Goal: Navigation & Orientation: Find specific page/section

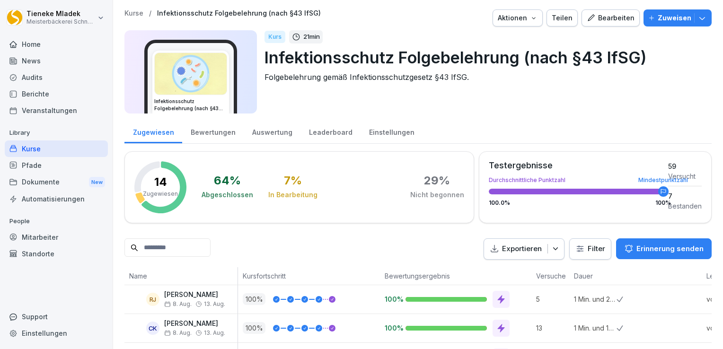
click at [30, 62] on div "News" at bounding box center [56, 61] width 103 height 17
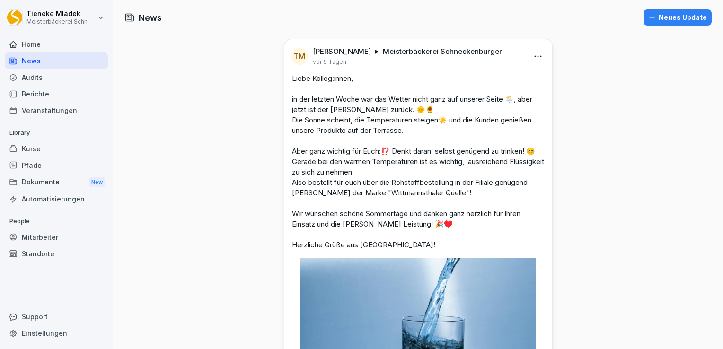
click at [648, 16] on icon "button" at bounding box center [652, 18] width 8 height 8
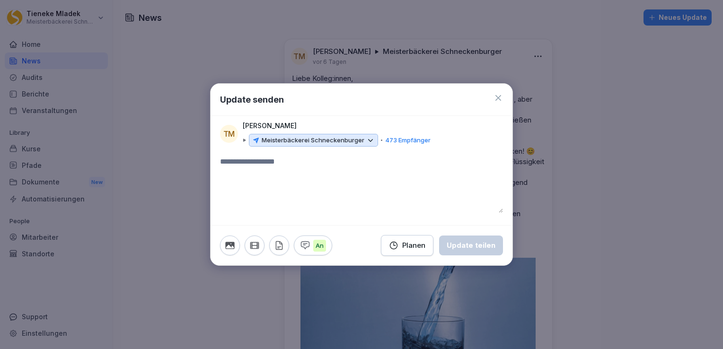
click at [243, 140] on icon at bounding box center [244, 140] width 3 height 3
click at [369, 139] on icon at bounding box center [370, 140] width 9 height 9
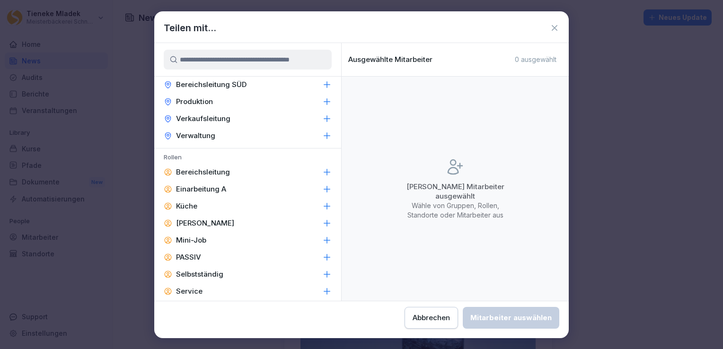
scroll to position [1111, 0]
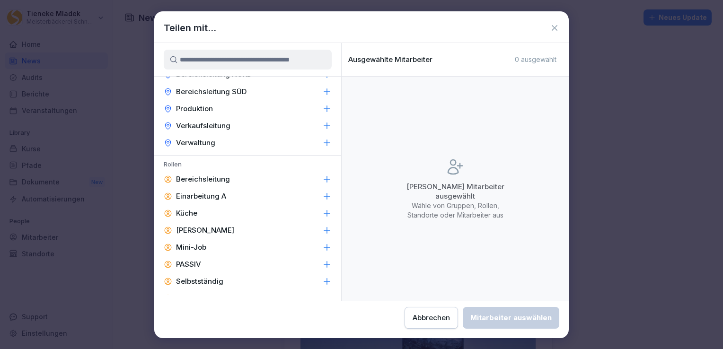
click at [553, 26] on icon at bounding box center [555, 28] width 6 height 6
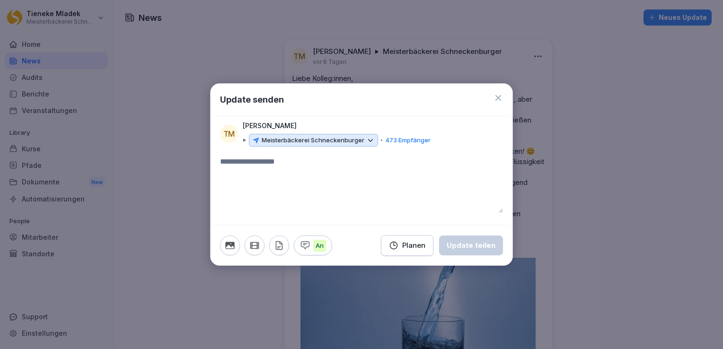
click at [500, 98] on icon at bounding box center [498, 97] width 9 height 9
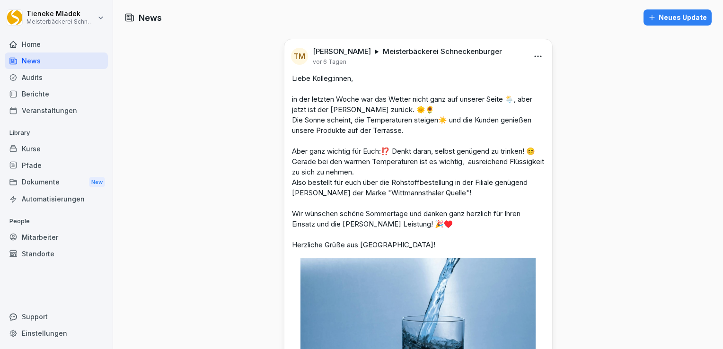
click at [49, 236] on div "Mitarbeiter" at bounding box center [56, 237] width 103 height 17
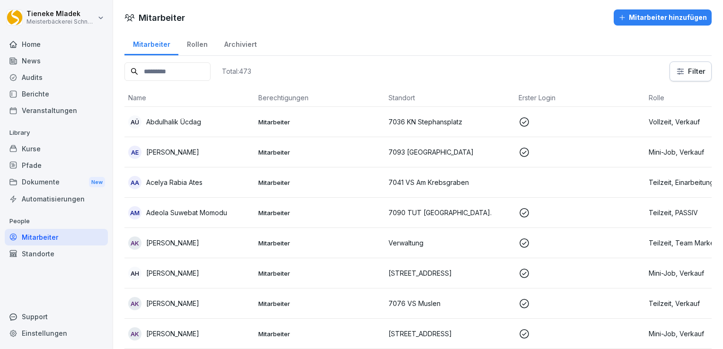
click at [36, 253] on div "Standorte" at bounding box center [56, 254] width 103 height 17
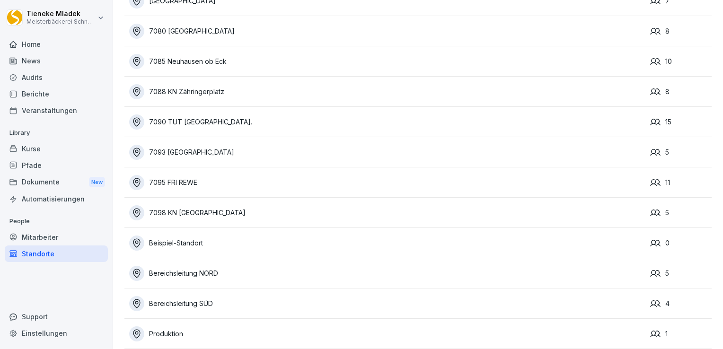
scroll to position [1713, 0]
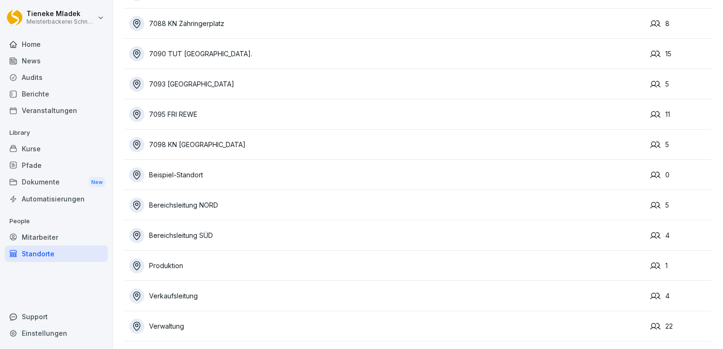
click at [189, 264] on div "Produktion" at bounding box center [387, 265] width 516 height 15
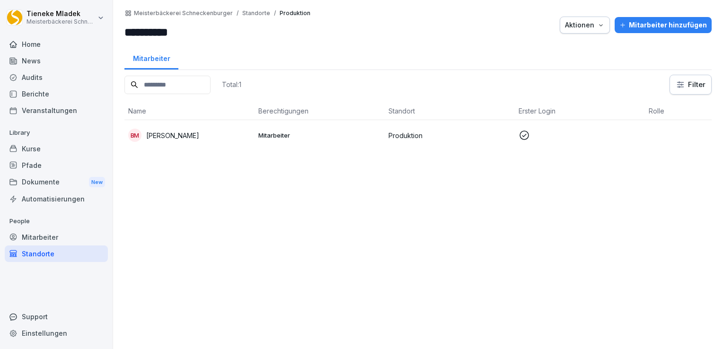
click at [41, 236] on div "Mitarbeiter" at bounding box center [56, 237] width 103 height 17
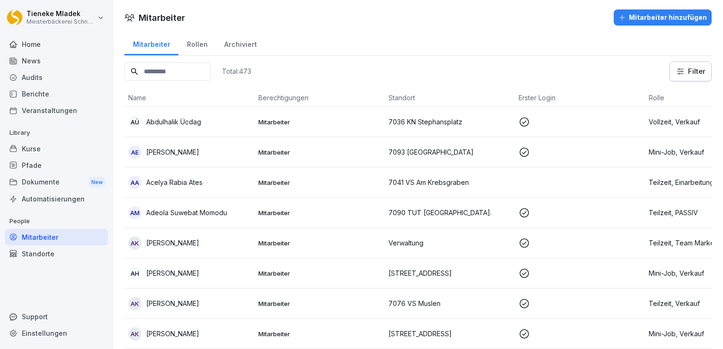
click at [37, 257] on div "Standorte" at bounding box center [56, 254] width 103 height 17
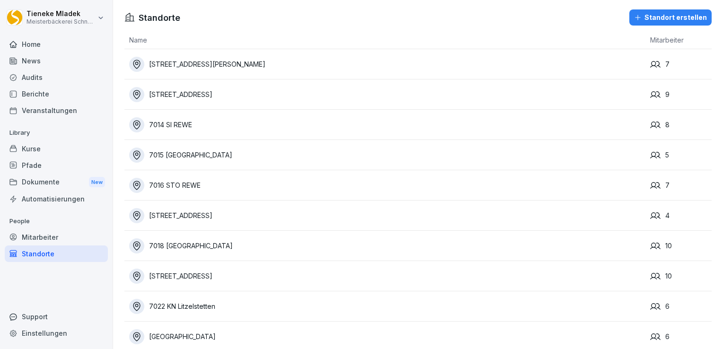
click at [35, 63] on div "News" at bounding box center [56, 61] width 103 height 17
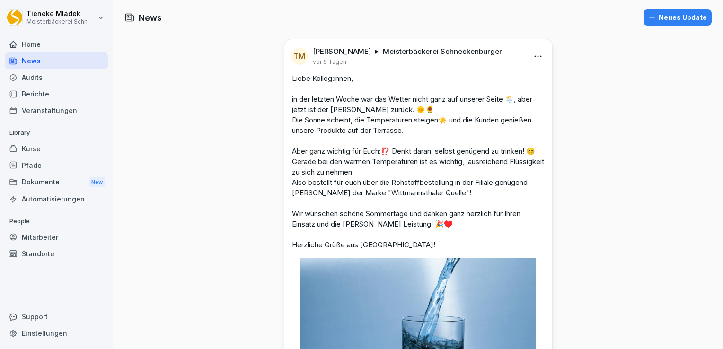
click at [661, 19] on div "Neues Update" at bounding box center [677, 17] width 59 height 10
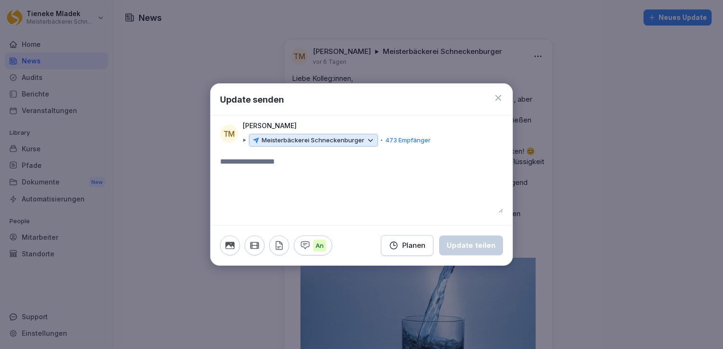
click at [499, 98] on icon at bounding box center [499, 98] width 6 height 6
